Goal: Navigation & Orientation: Find specific page/section

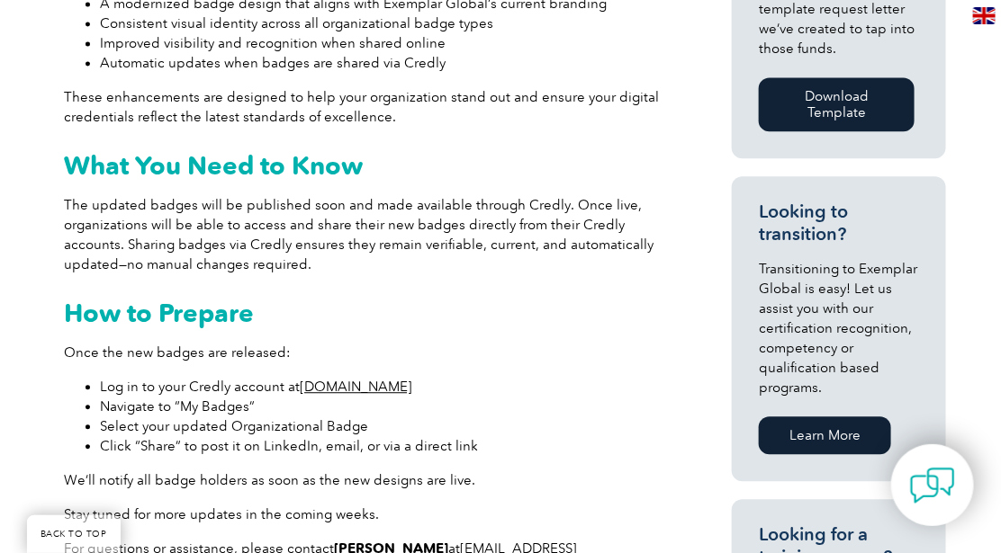
scroll to position [1125, 0]
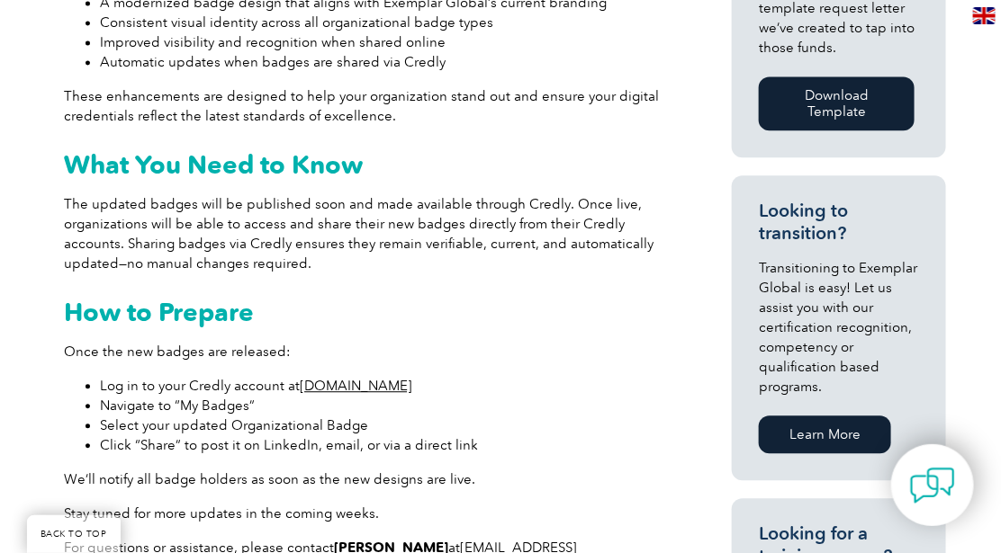
click at [381, 378] on link "[DOMAIN_NAME]" at bounding box center [356, 386] width 112 height 16
click at [247, 396] on li "Navigate to “My Badges”" at bounding box center [385, 406] width 570 height 20
drag, startPoint x: 246, startPoint y: 390, endPoint x: 181, endPoint y: 386, distance: 64.9
click at [181, 396] on li "Navigate to “My Badges”" at bounding box center [385, 406] width 570 height 20
copy li "My Badges"
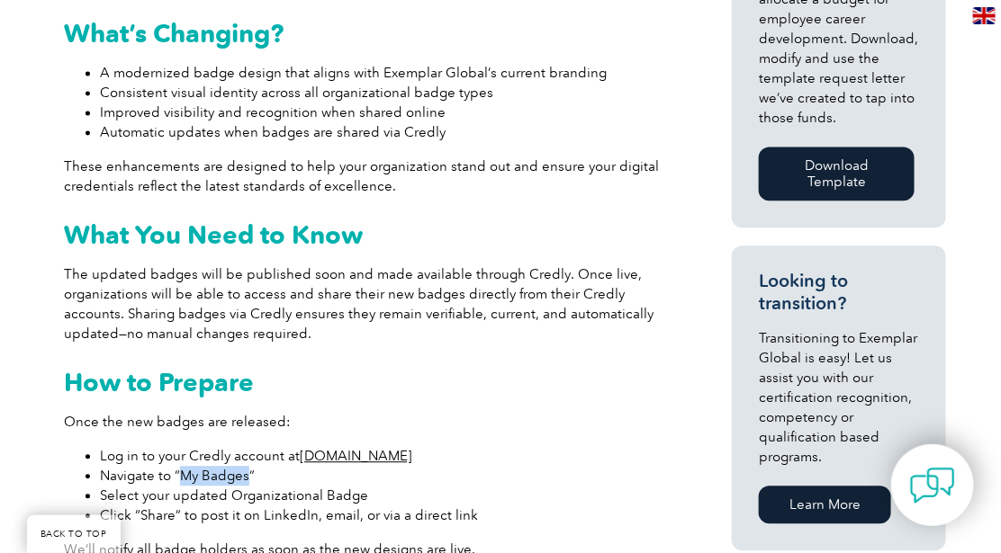
scroll to position [1012, 0]
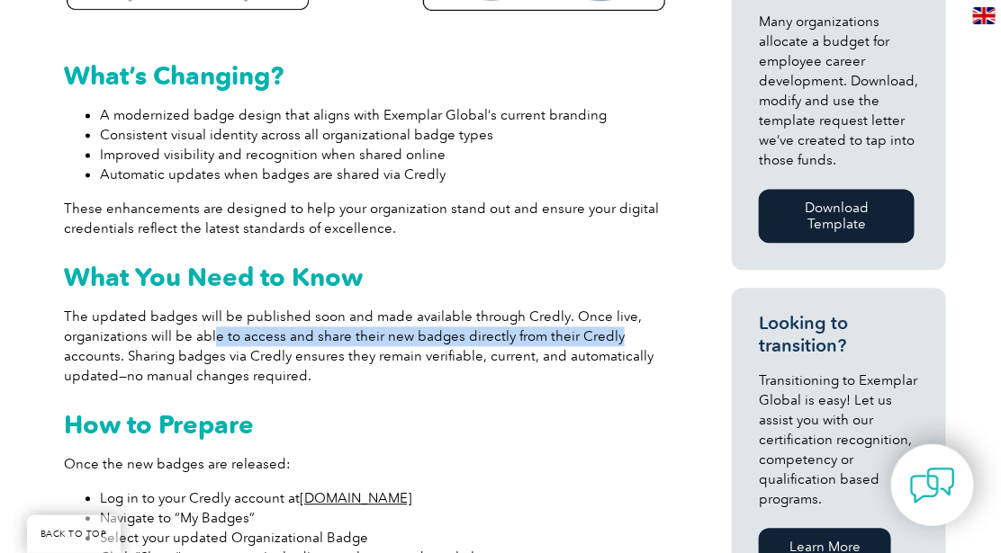
drag, startPoint x: 211, startPoint y: 321, endPoint x: 610, endPoint y: 317, distance: 398.6
click at [610, 317] on p "The updated badges will be published soon and made available through Credly. On…" at bounding box center [367, 346] width 606 height 79
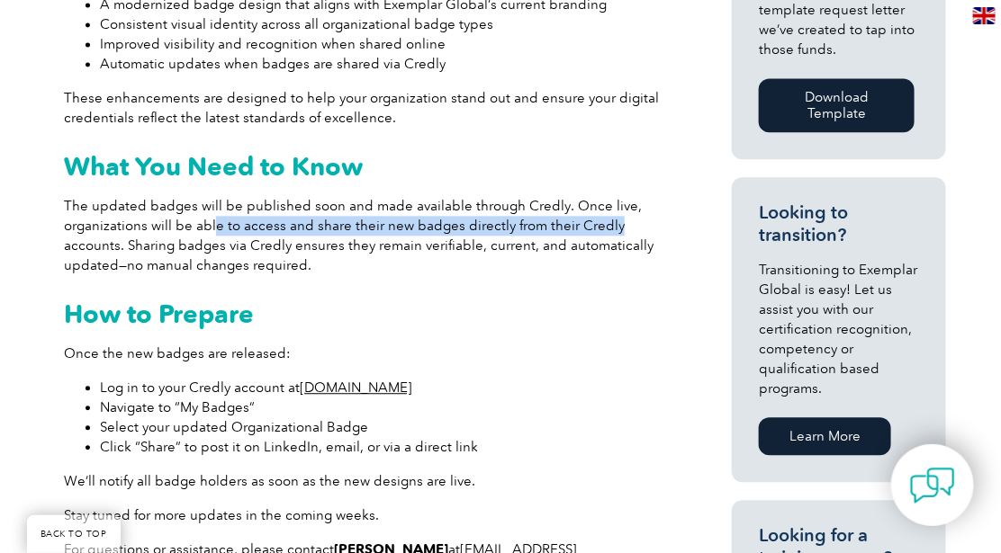
scroll to position [1237, 0]
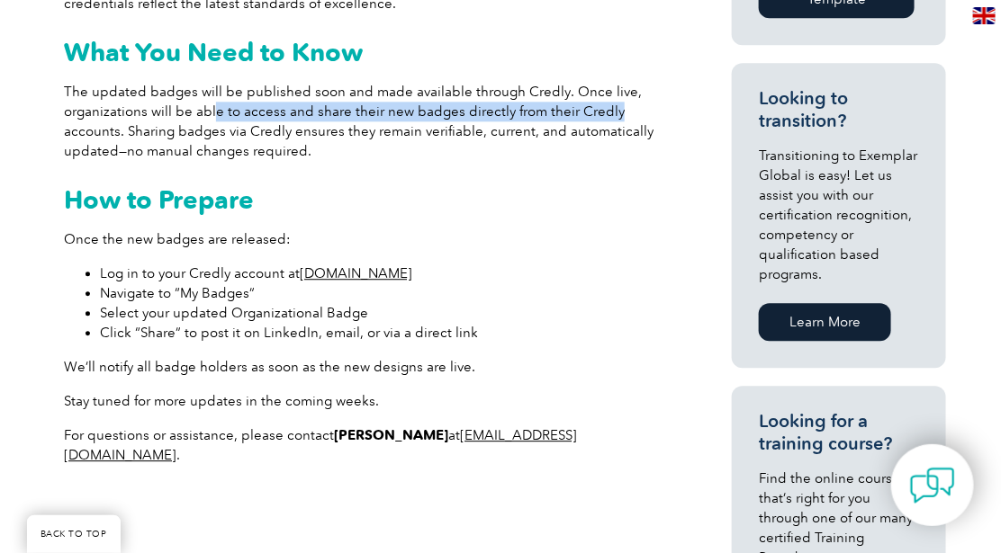
click at [363, 265] on link "[DOMAIN_NAME]" at bounding box center [356, 273] width 112 height 16
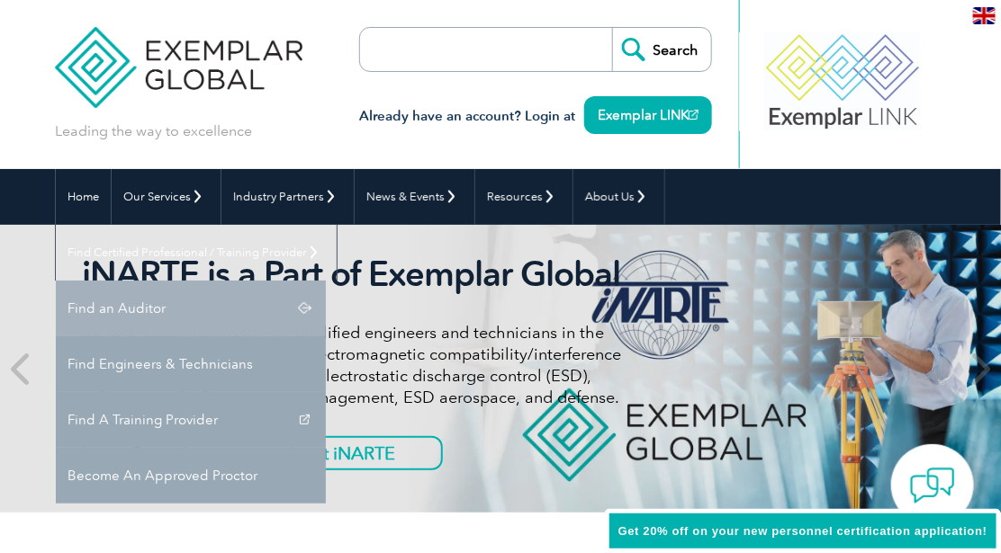
click at [326, 281] on link "Find an Auditor" at bounding box center [191, 309] width 270 height 56
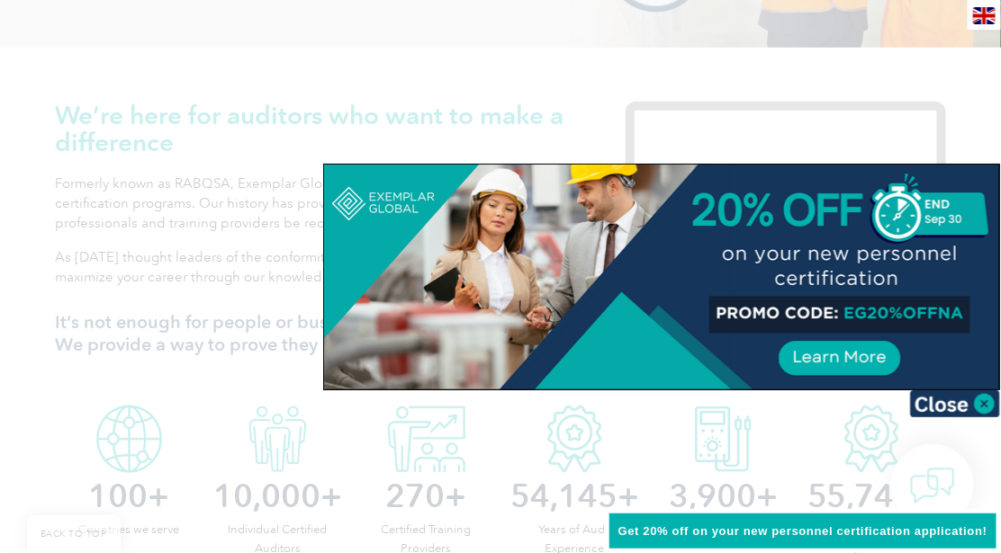
scroll to position [562, 0]
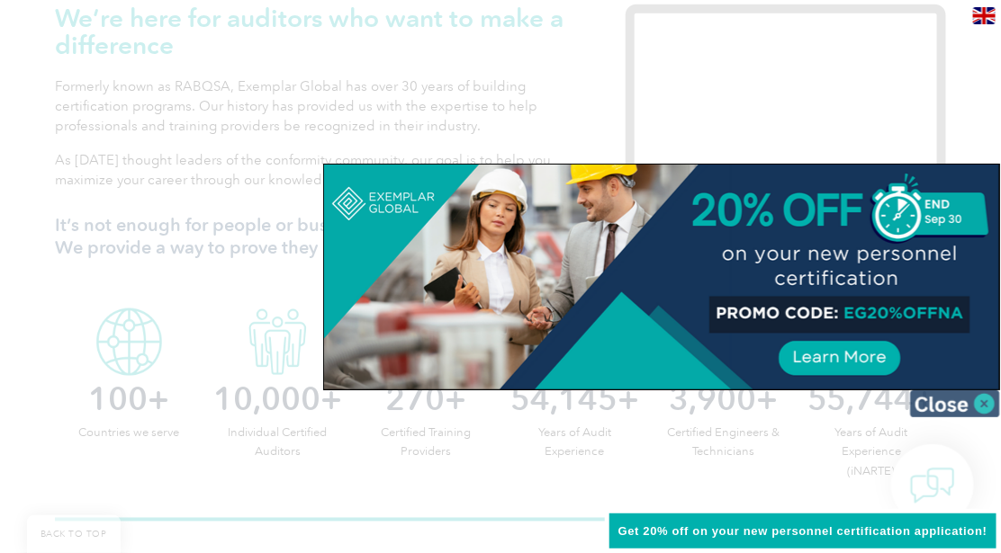
click at [936, 410] on img at bounding box center [955, 403] width 90 height 27
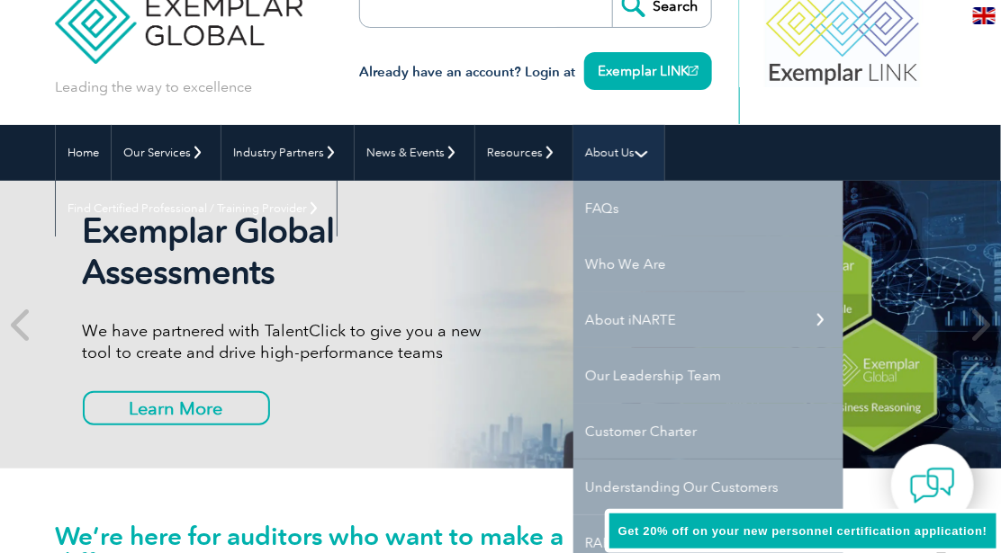
scroll to position [0, 0]
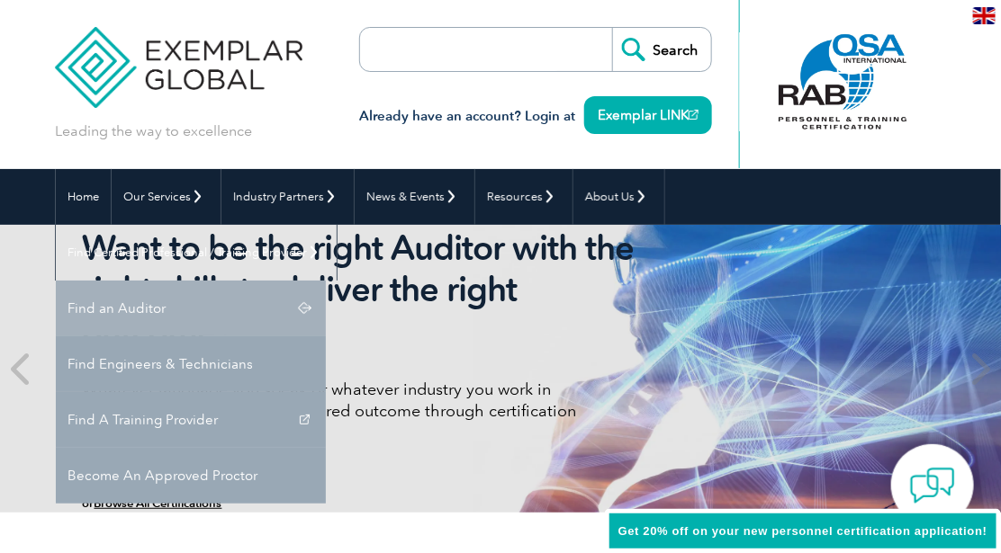
click at [326, 281] on link "Find an Auditor" at bounding box center [191, 309] width 270 height 56
